Goal: Feedback & Contribution: Contribute content

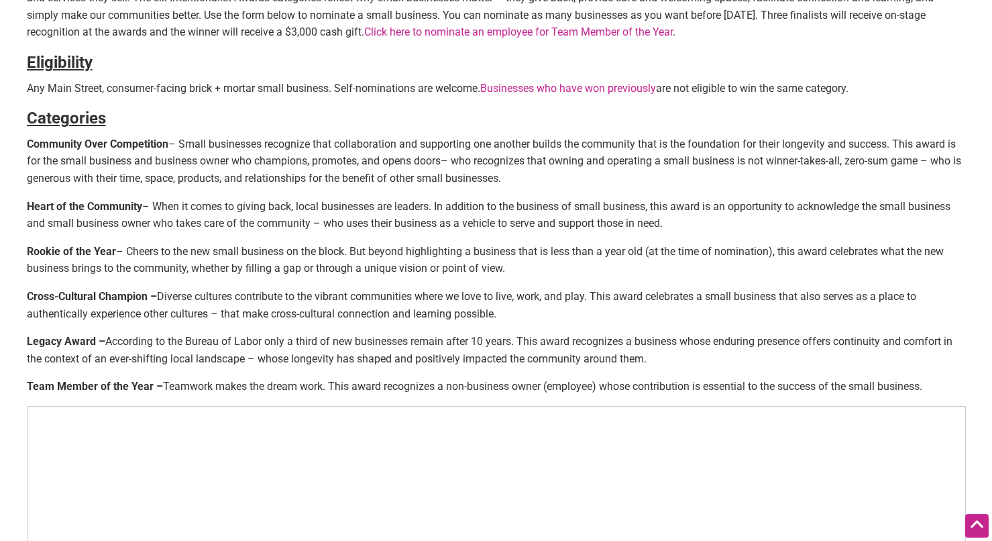
scroll to position [487, 0]
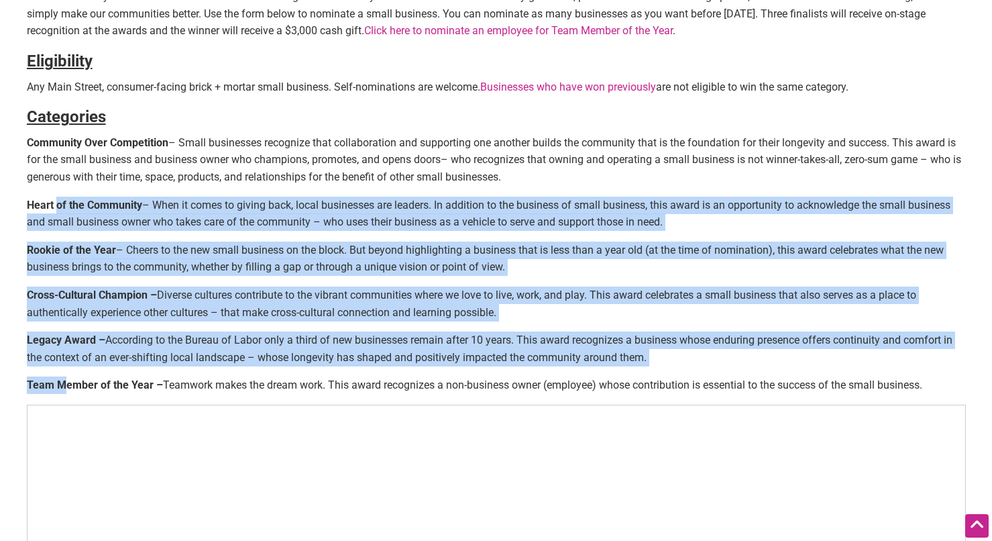
drag, startPoint x: 65, startPoint y: 375, endPoint x: 60, endPoint y: 199, distance: 176.5
click at [58, 199] on div "Nominate a small business! The annual Intentionalist Awards recognize small bus…" at bounding box center [496, 173] width 939 height 1187
click at [64, 219] on p "Heart of the Community – When it comes to giving back, local businesses are lea…" at bounding box center [496, 214] width 939 height 34
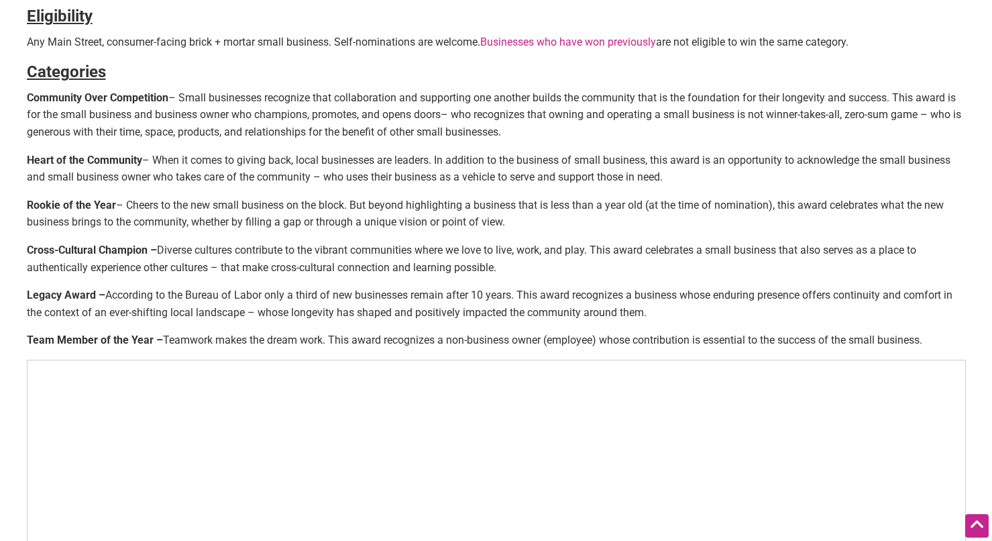
scroll to position [537, 0]
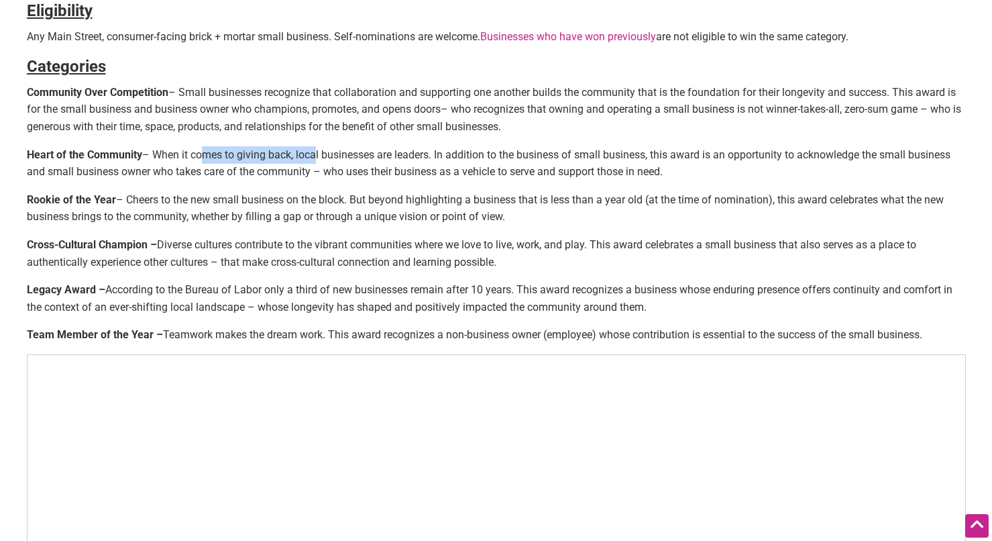
drag, startPoint x: 199, startPoint y: 149, endPoint x: 315, endPoint y: 154, distance: 116.2
click at [315, 154] on p "Heart of the Community – When it comes to giving back, local businesses are lea…" at bounding box center [496, 163] width 939 height 34
drag, startPoint x: 407, startPoint y: 156, endPoint x: 508, endPoint y: 155, distance: 101.3
click at [508, 155] on p "Heart of the Community – When it comes to giving back, local businesses are lea…" at bounding box center [496, 163] width 939 height 34
click at [525, 156] on p "Heart of the Community – When it comes to giving back, local businesses are lea…" at bounding box center [496, 163] width 939 height 34
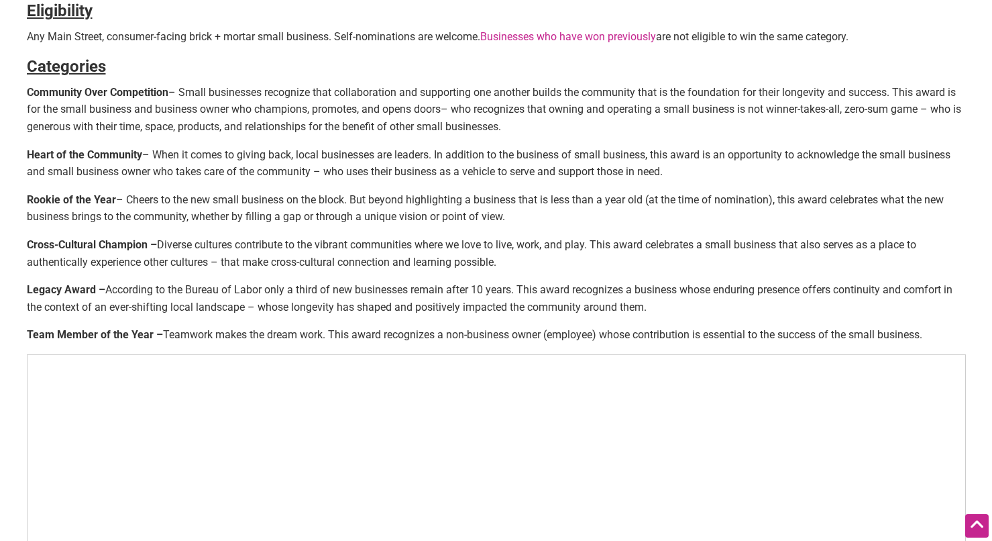
drag, startPoint x: 688, startPoint y: 168, endPoint x: 33, endPoint y: 136, distance: 655.6
click at [33, 136] on div "Nominate a small business! The annual Intentionalist Awards recognize small bus…" at bounding box center [496, 123] width 939 height 1187
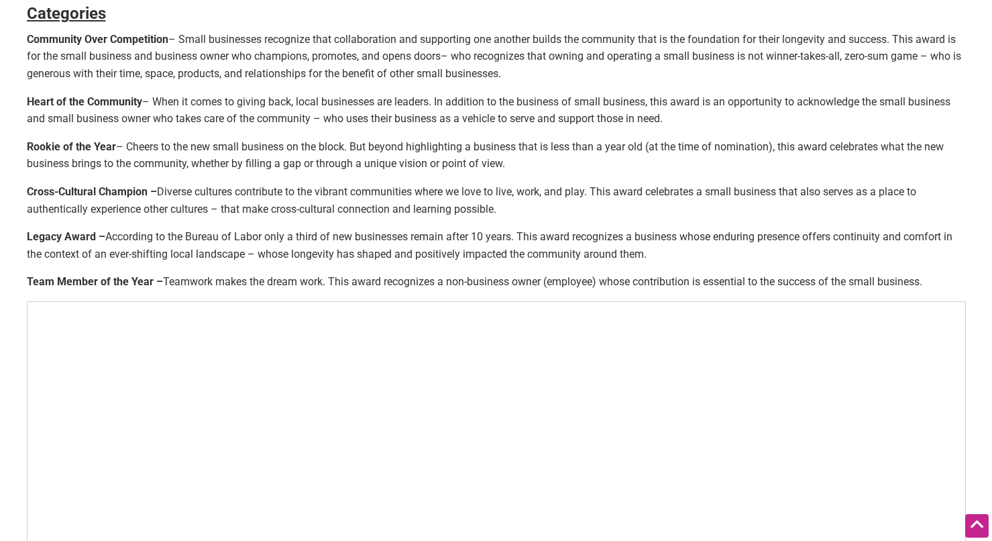
scroll to position [593, 0]
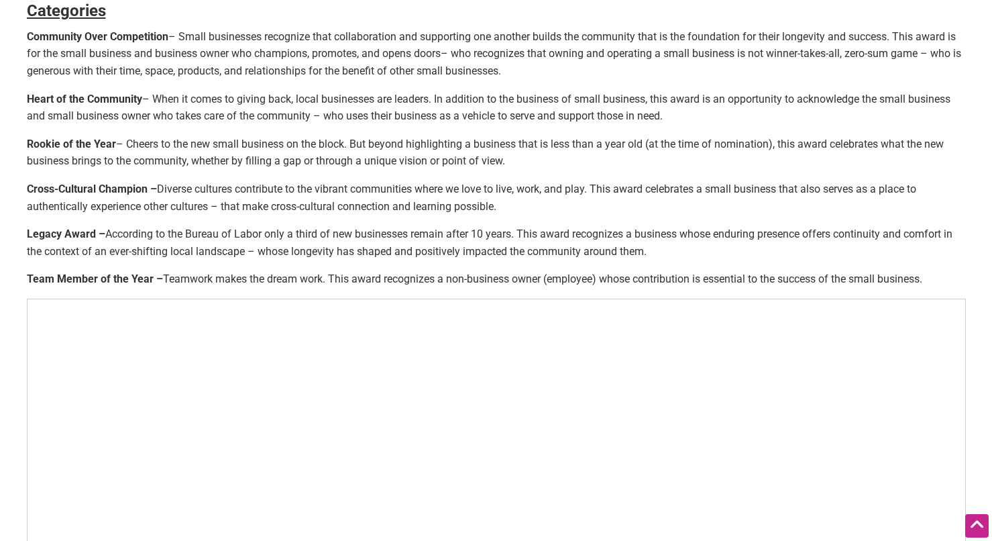
click at [654, 270] on p "Team Member of the Year – Teamwork makes the dream work. This award recognizes …" at bounding box center [496, 278] width 939 height 17
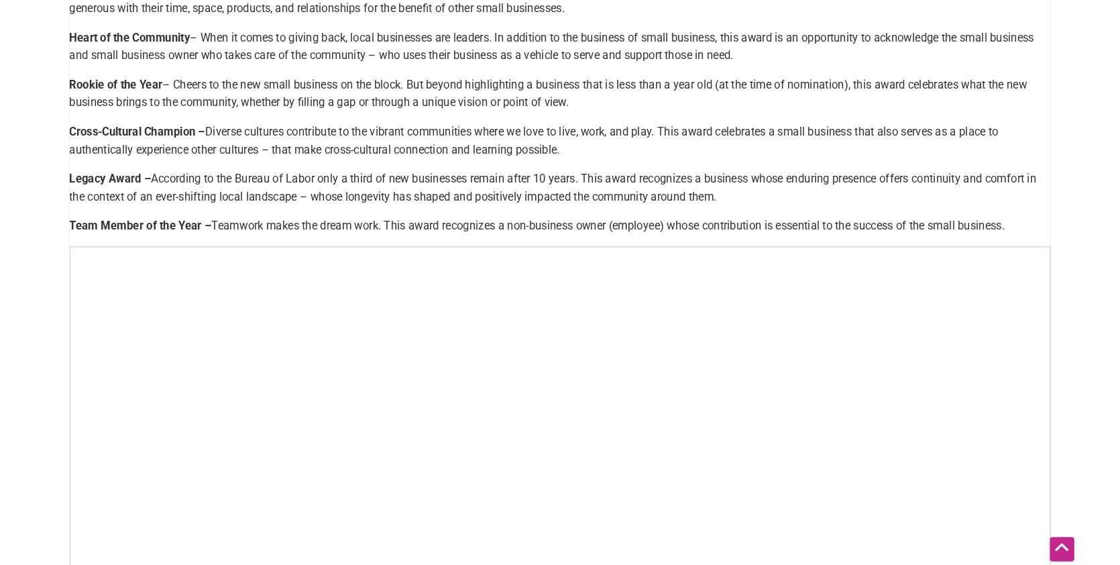
scroll to position [658, 0]
